Goal: Register for event/course

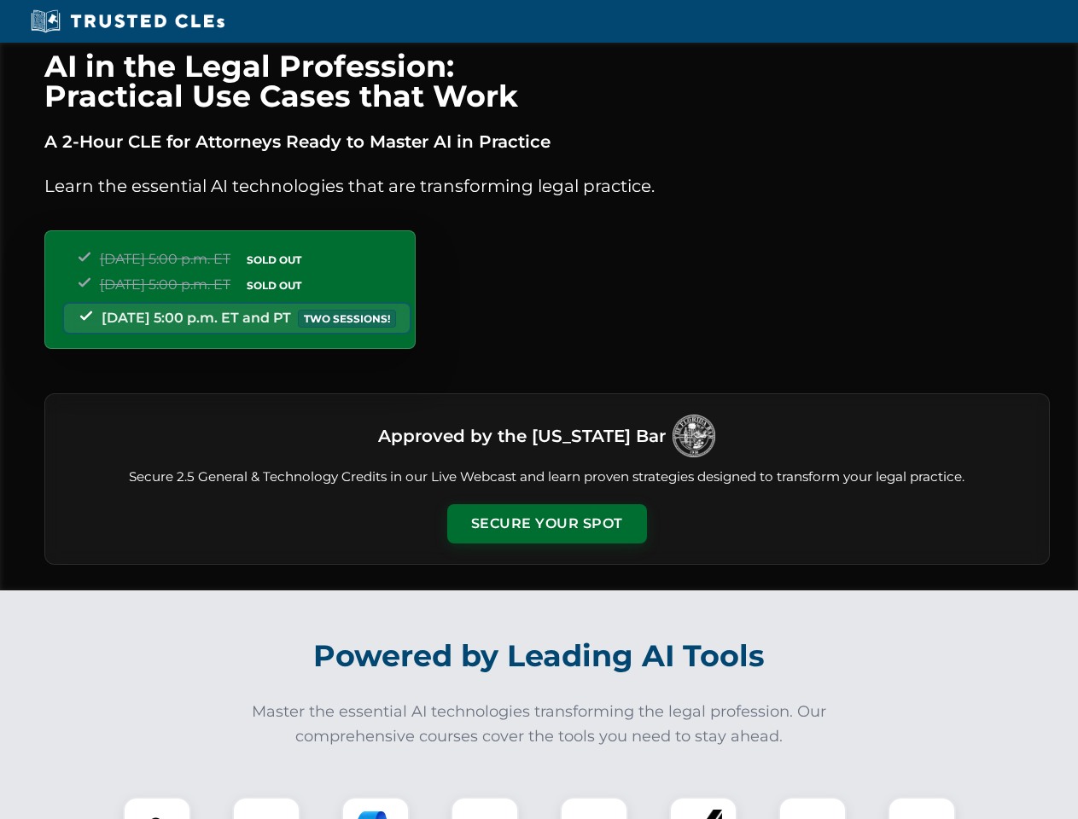
click at [546, 524] on button "Secure Your Spot" at bounding box center [547, 523] width 200 height 39
click at [157, 808] on img at bounding box center [156, 830] width 49 height 49
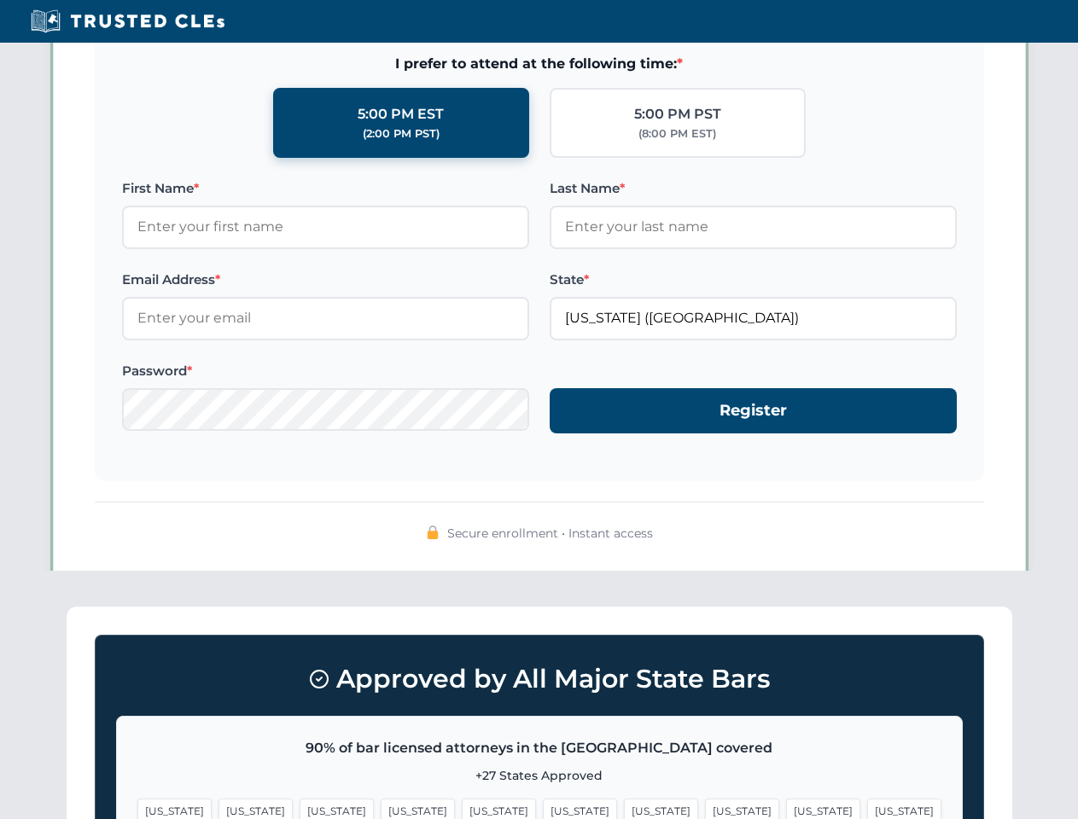
click at [624, 808] on span "[US_STATE]" at bounding box center [661, 811] width 74 height 25
click at [786, 808] on span "[US_STATE]" at bounding box center [823, 811] width 74 height 25
